Goal: Information Seeking & Learning: Check status

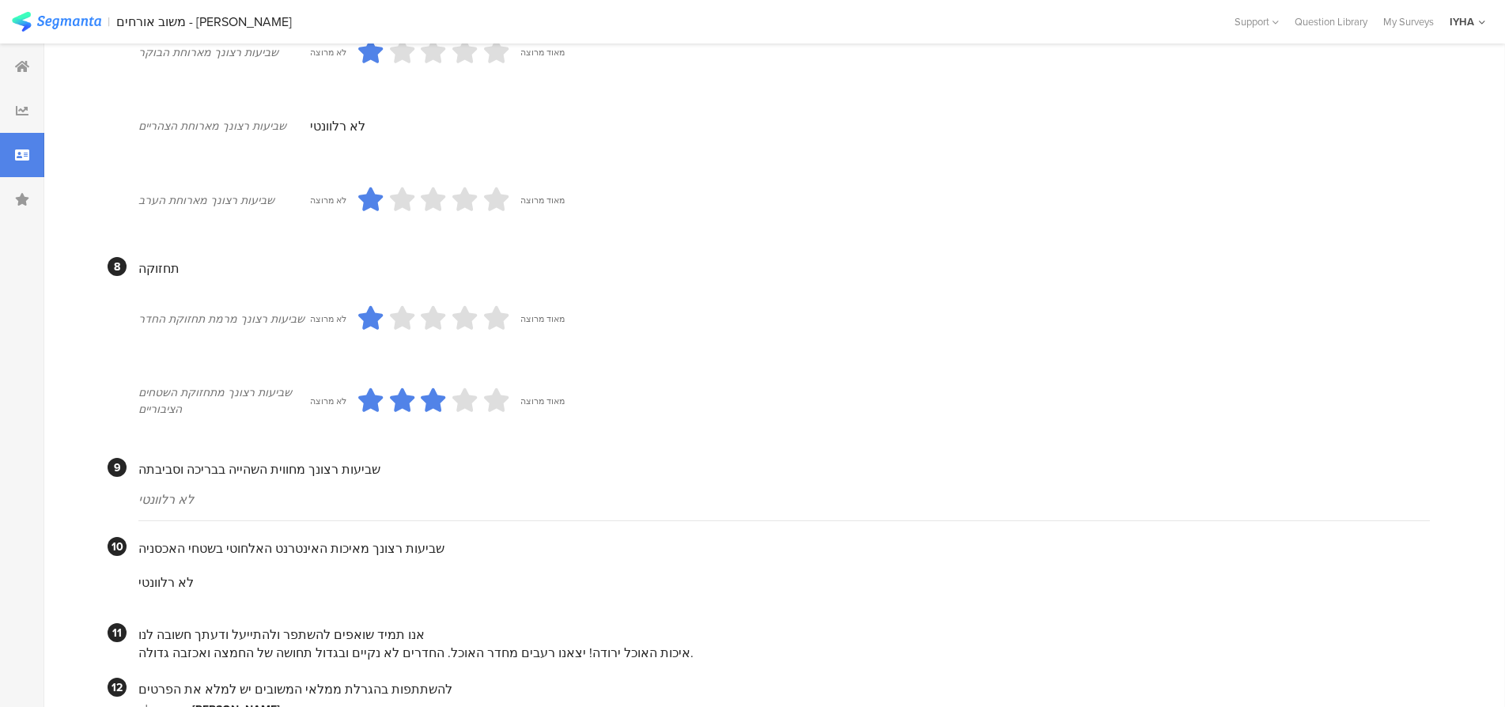
scroll to position [1066, 0]
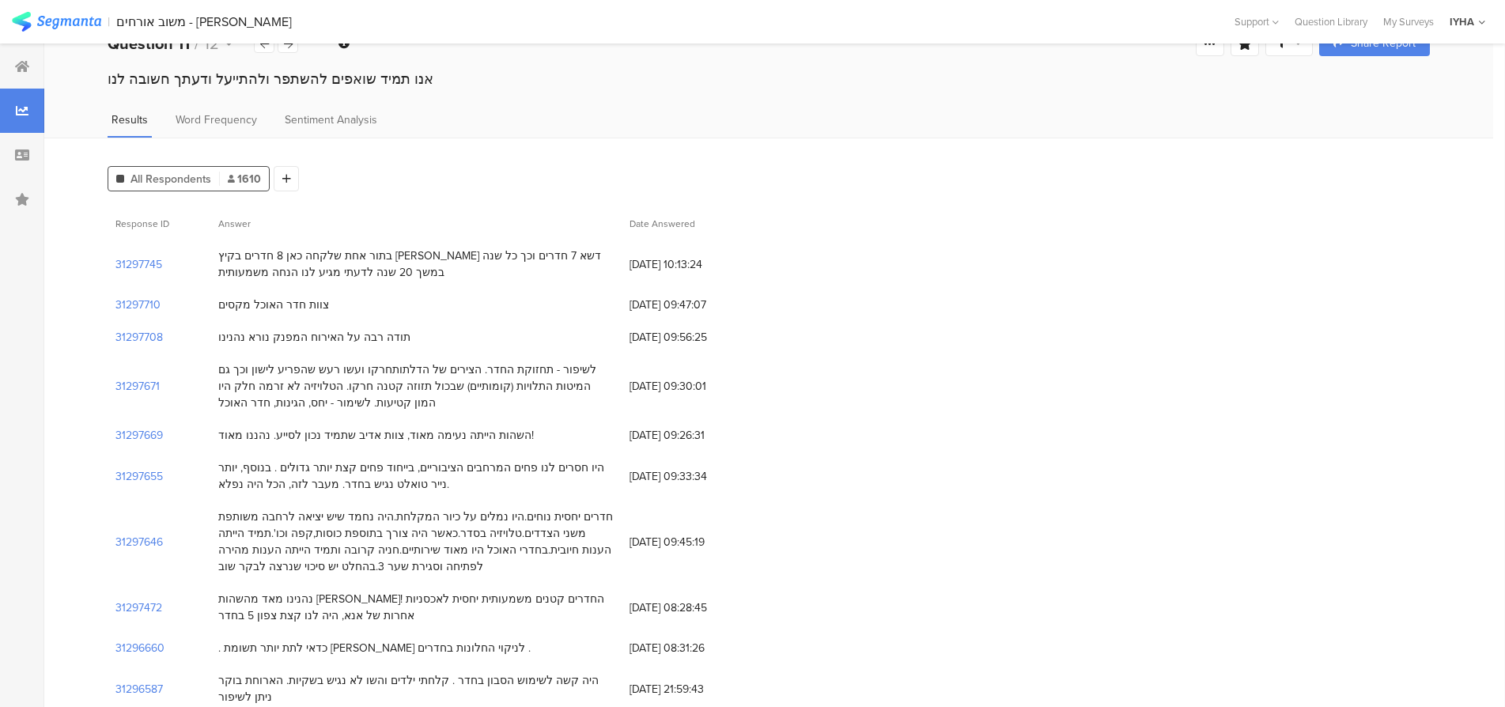
scroll to position [40, 0]
click at [153, 380] on section "31297671" at bounding box center [137, 382] width 44 height 17
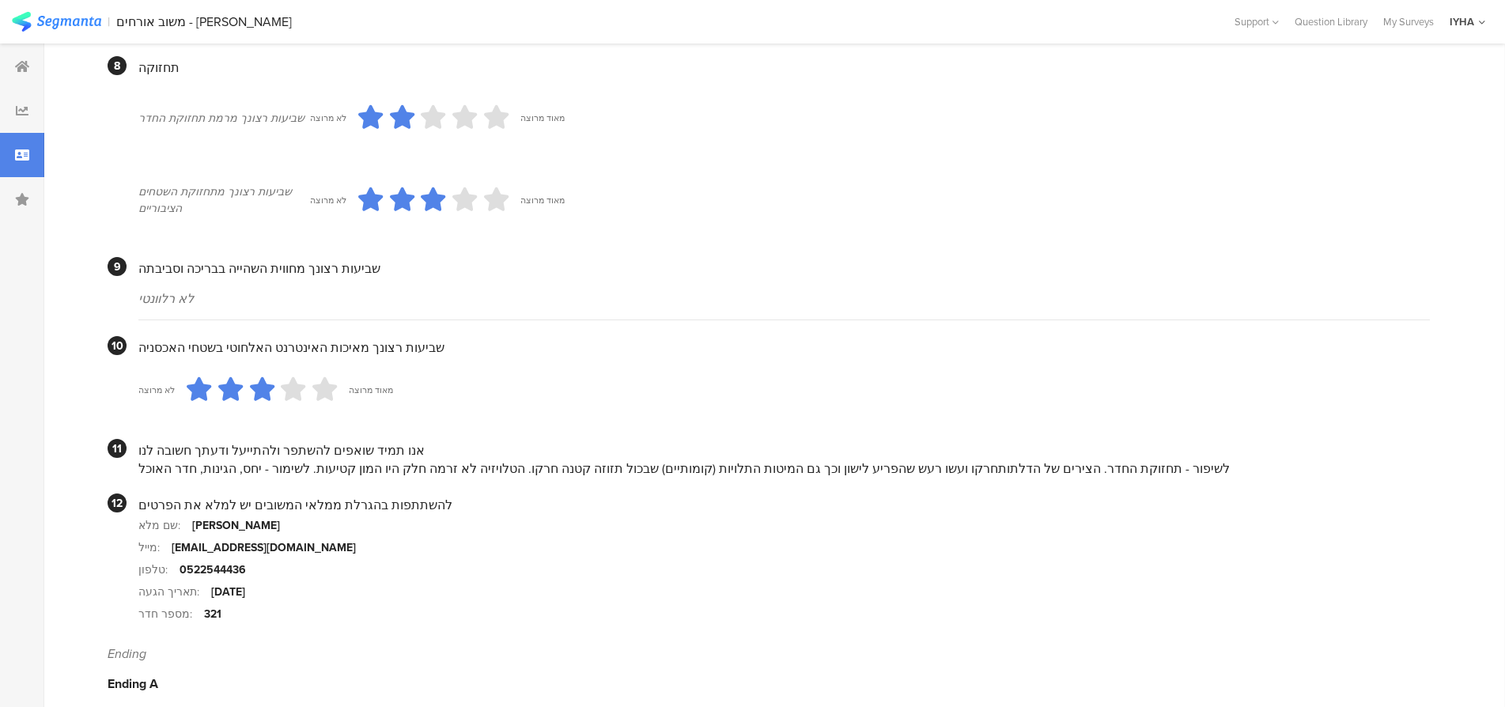
scroll to position [1303, 0]
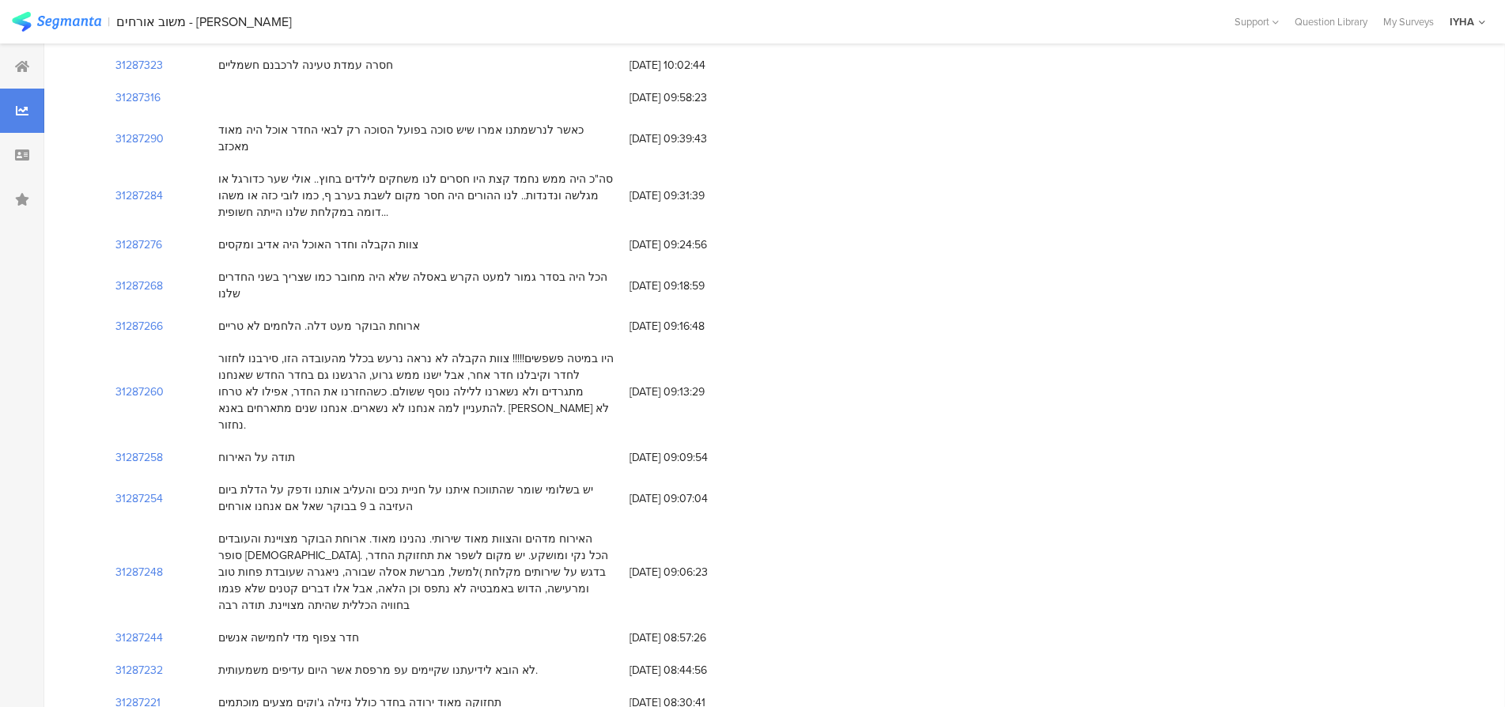
scroll to position [40, 0]
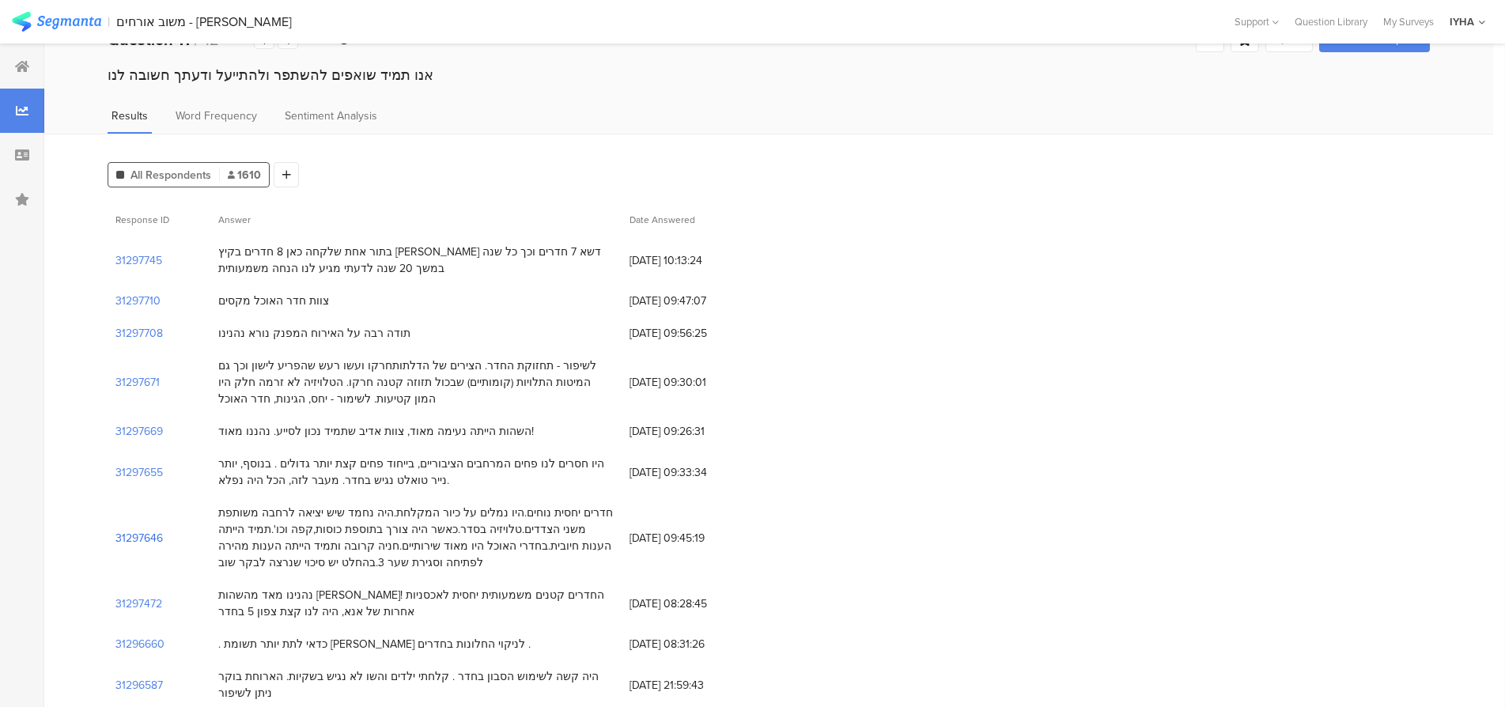
click at [143, 535] on section "31297646" at bounding box center [138, 538] width 47 height 17
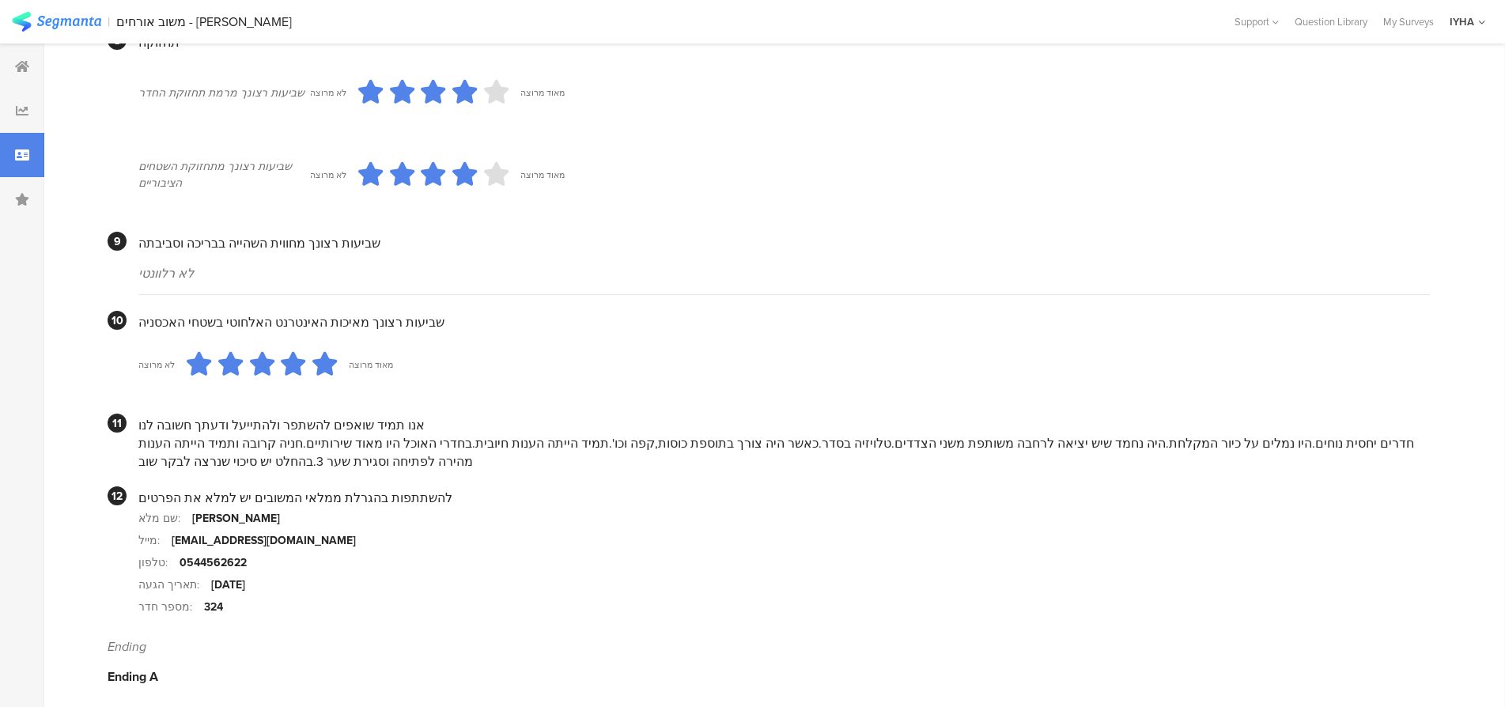
scroll to position [1322, 0]
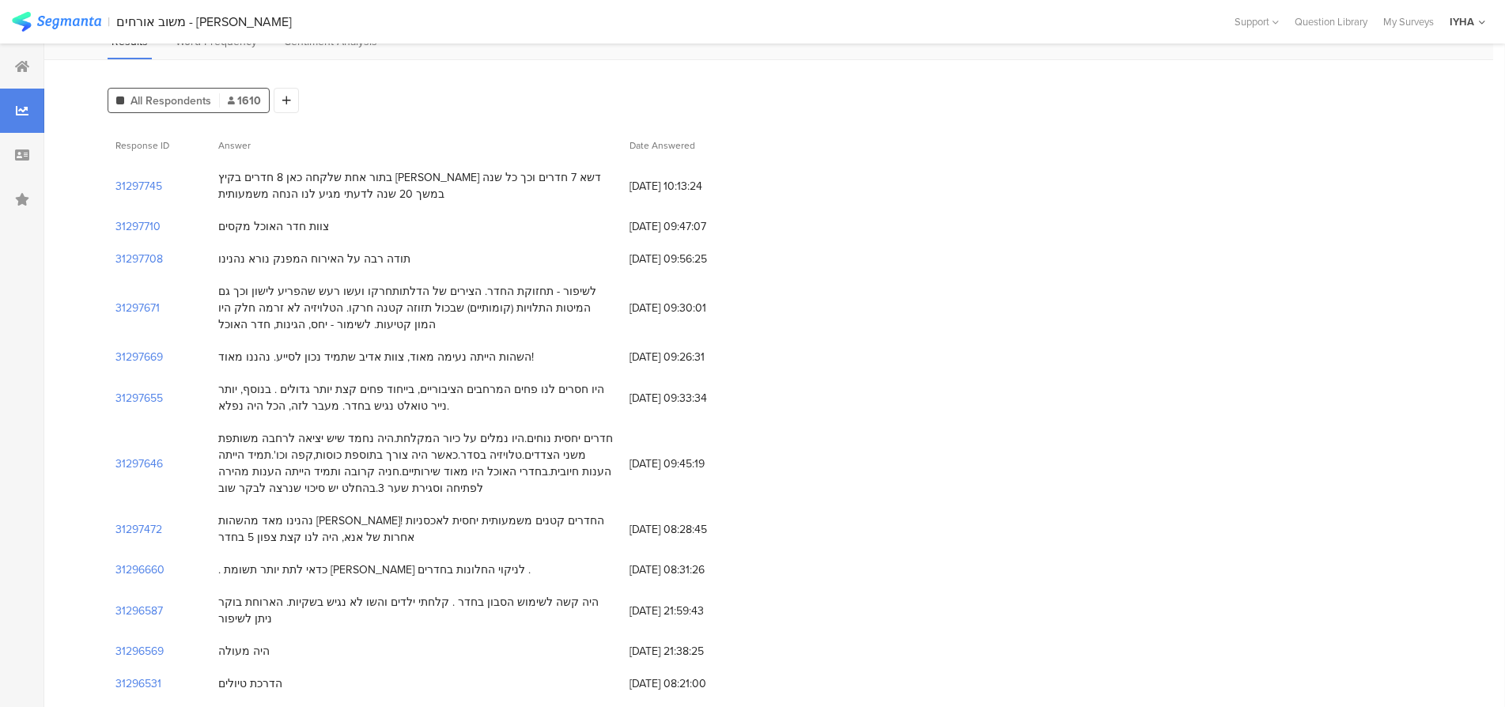
scroll to position [119, 0]
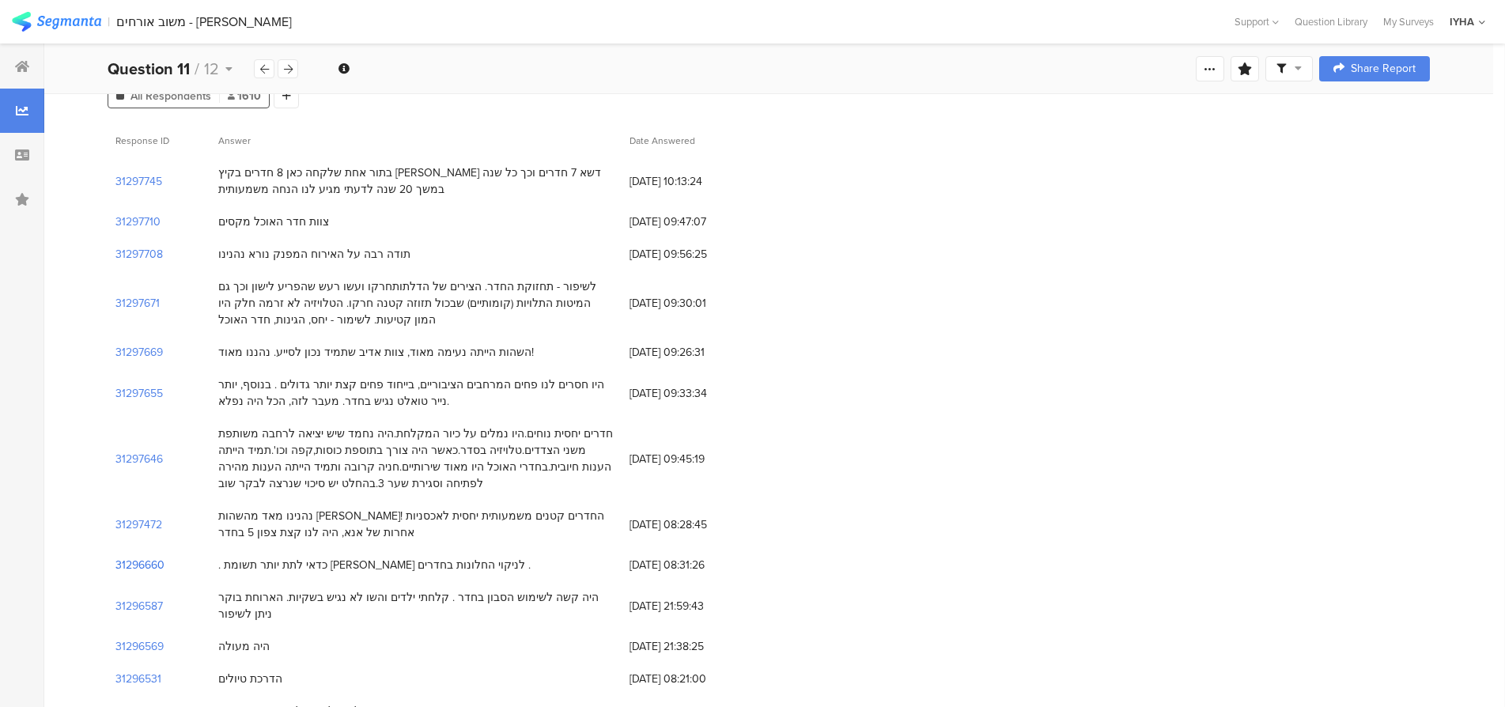
click at [146, 564] on section "31296660" at bounding box center [139, 565] width 49 height 17
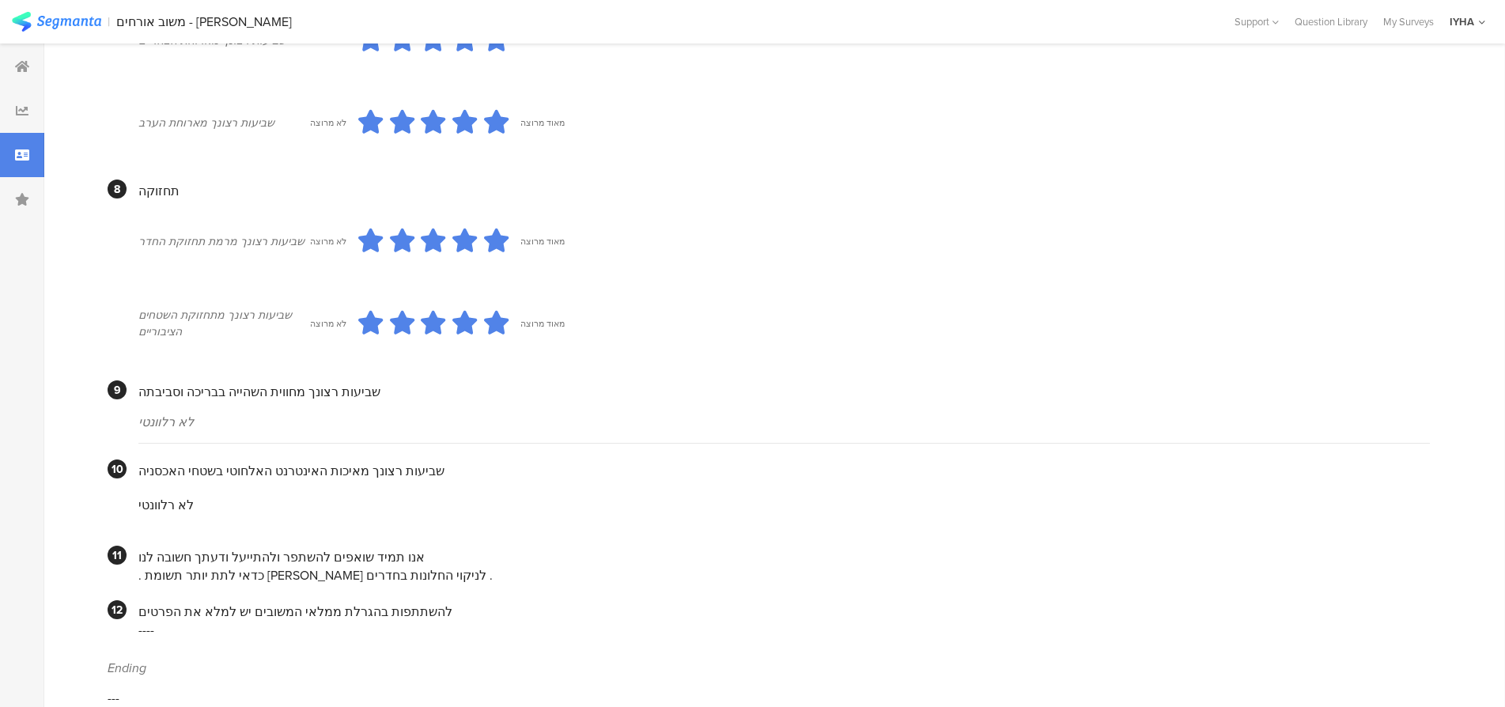
scroll to position [1211, 0]
